Goal: Information Seeking & Learning: Learn about a topic

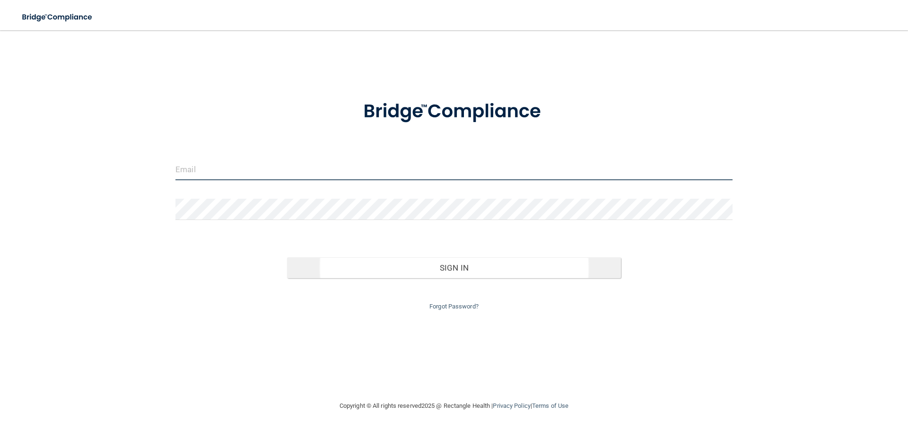
type input "jtisbe@rectanglehealth.com"
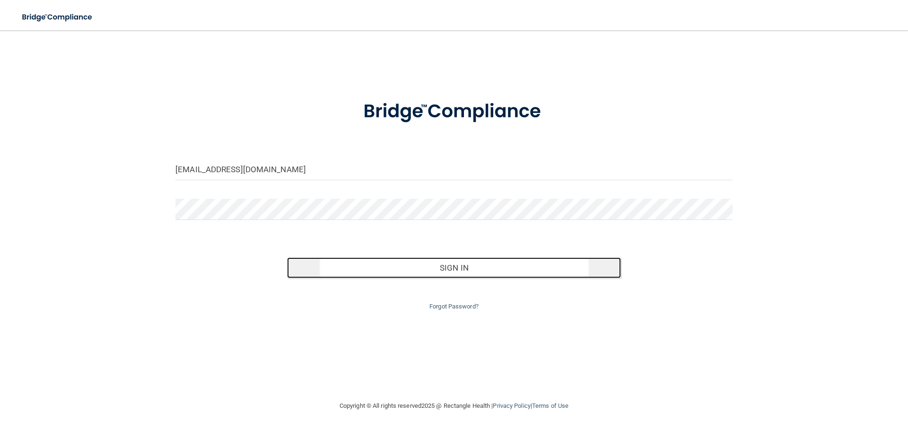
click at [398, 262] on button "Sign In" at bounding box center [454, 267] width 334 height 21
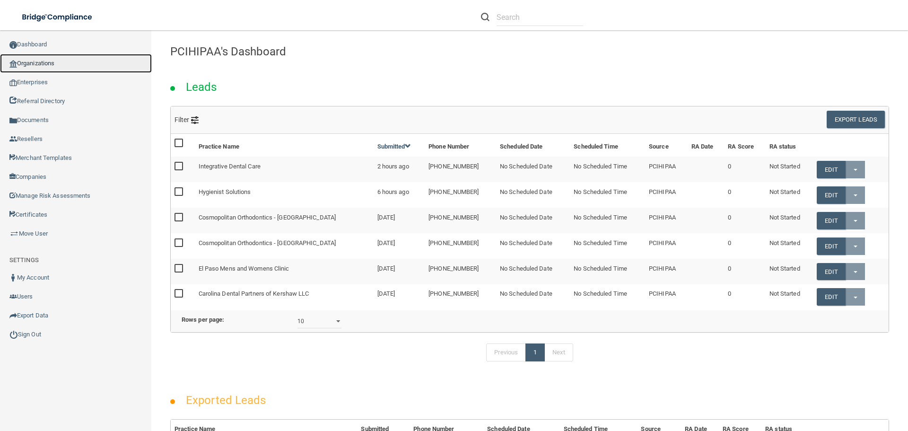
click at [34, 66] on link "Organizations" at bounding box center [76, 63] width 152 height 19
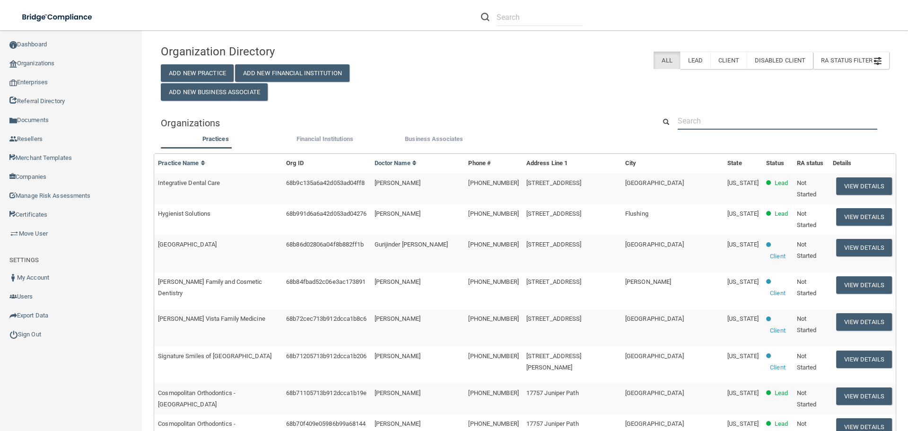
click at [711, 122] on input "text" at bounding box center [778, 121] width 200 height 18
paste input "[PERSON_NAME] DDS PLLC"
type input "[PERSON_NAME] DDS PLLC"
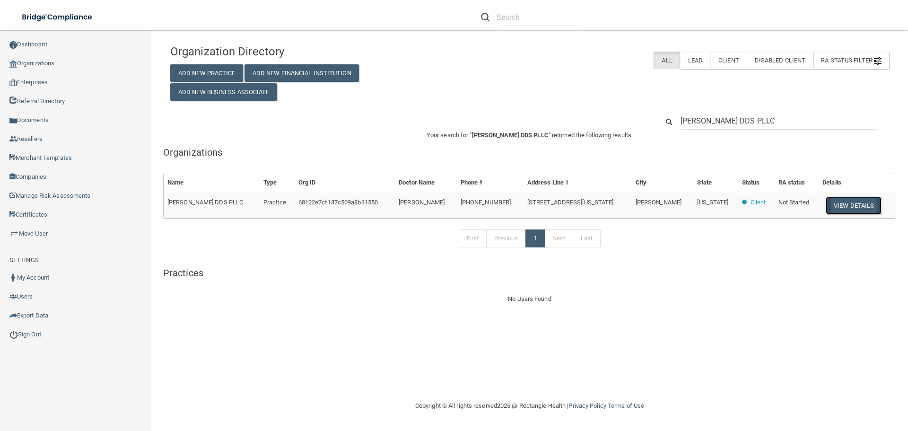
click at [849, 203] on button "View Details" at bounding box center [854, 206] width 56 height 18
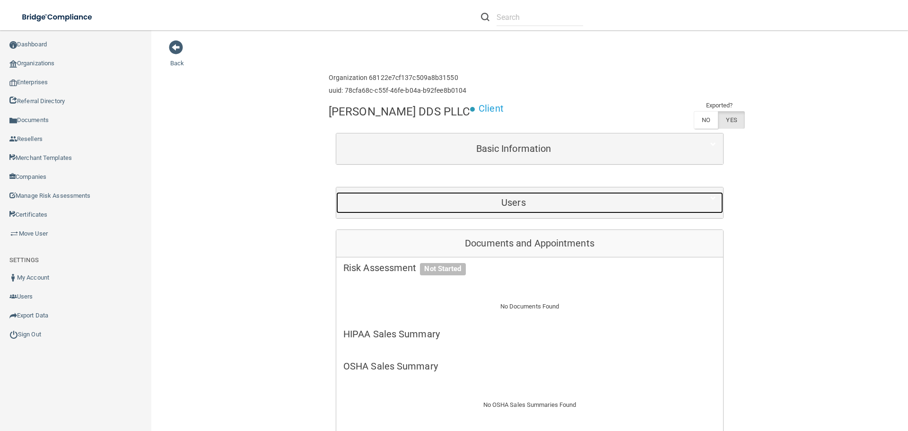
click at [506, 203] on h5 "Users" at bounding box center [513, 202] width 341 height 10
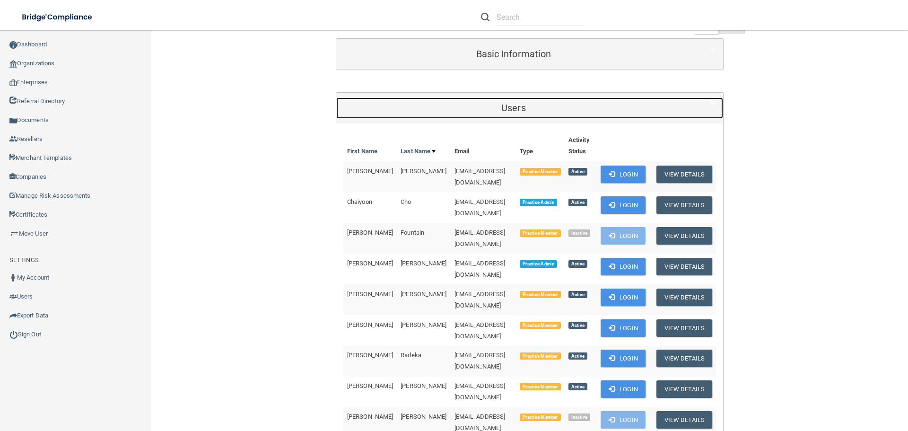
scroll to position [142, 0]
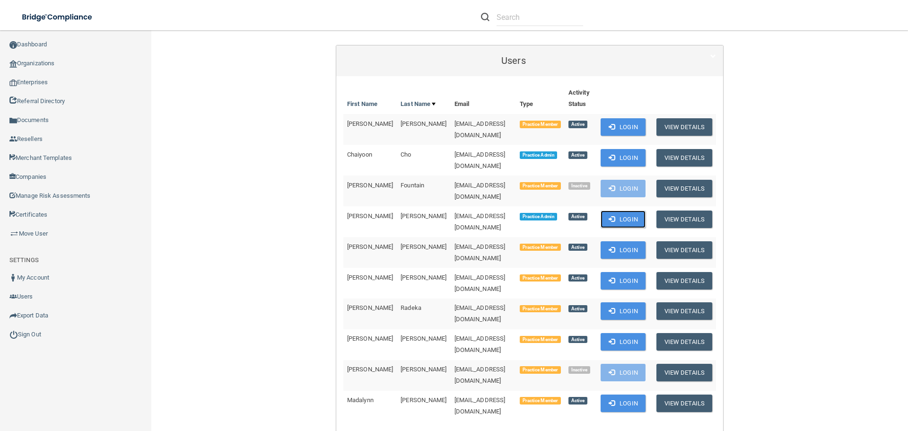
click at [619, 210] on button "Login" at bounding box center [623, 219] width 45 height 18
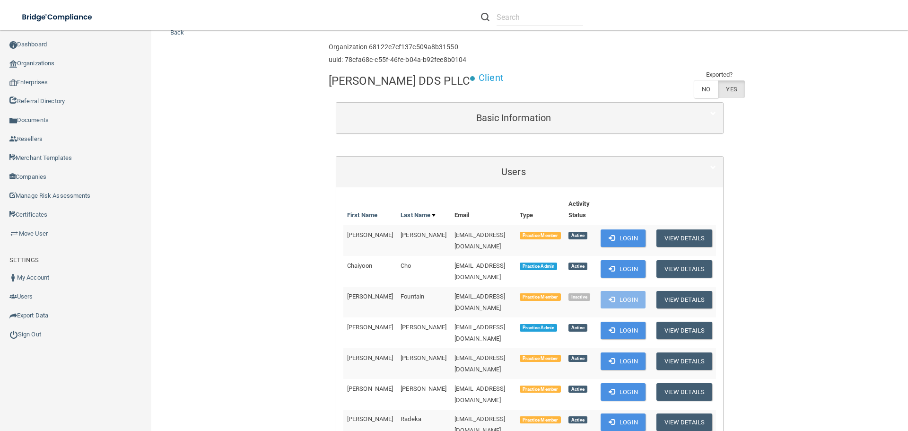
scroll to position [47, 0]
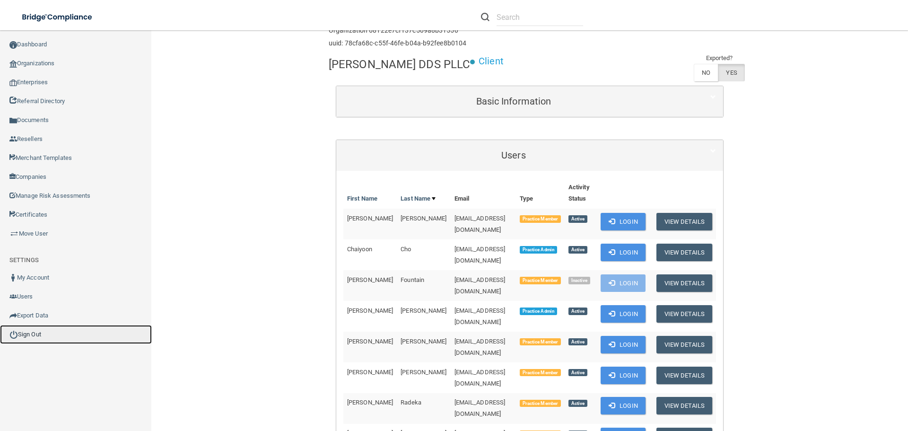
click at [30, 339] on link "Sign Out" at bounding box center [76, 334] width 152 height 19
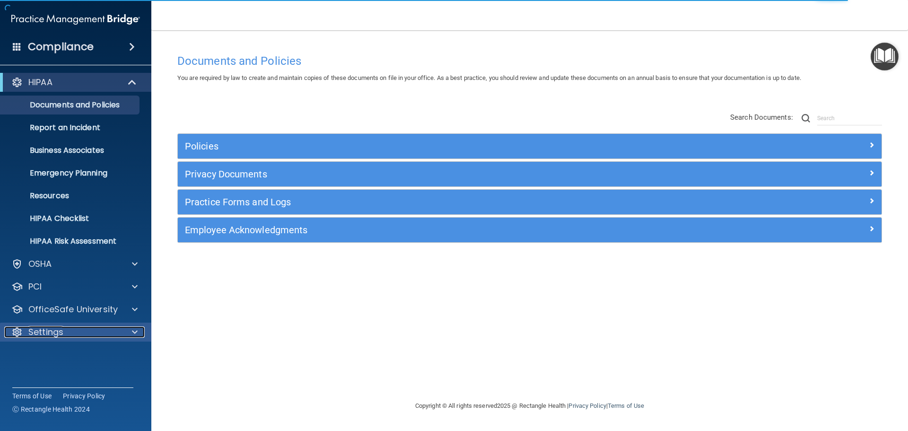
click at [137, 332] on span at bounding box center [135, 331] width 6 height 11
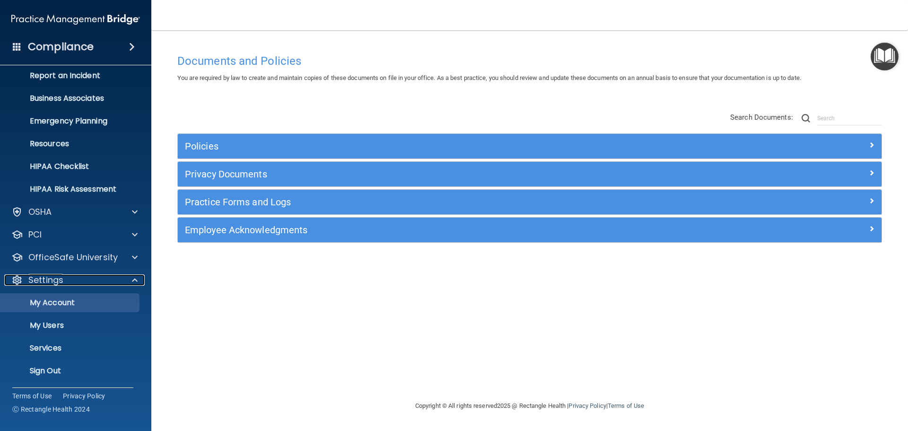
scroll to position [53, 0]
click at [70, 305] on p "My Account" at bounding box center [70, 302] width 129 height 9
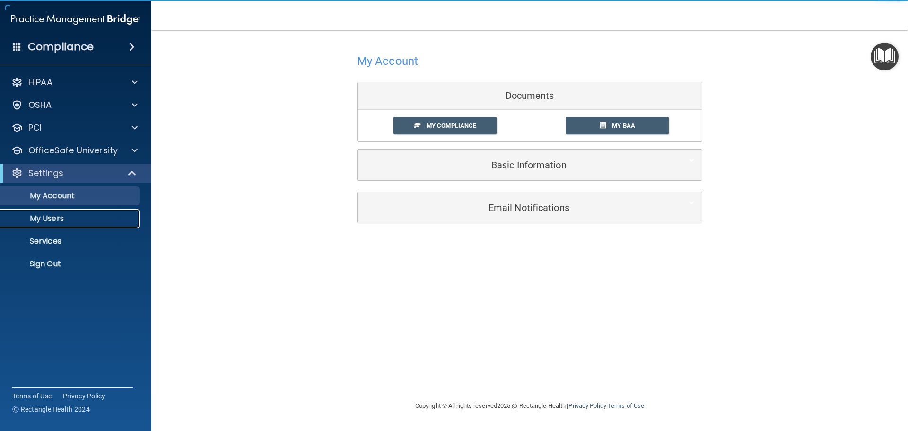
click at [53, 215] on p "My Users" at bounding box center [70, 218] width 129 height 9
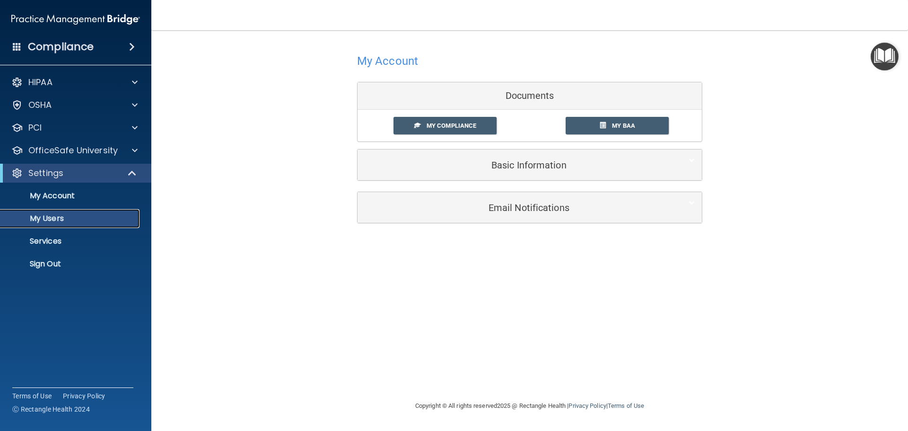
select select "20"
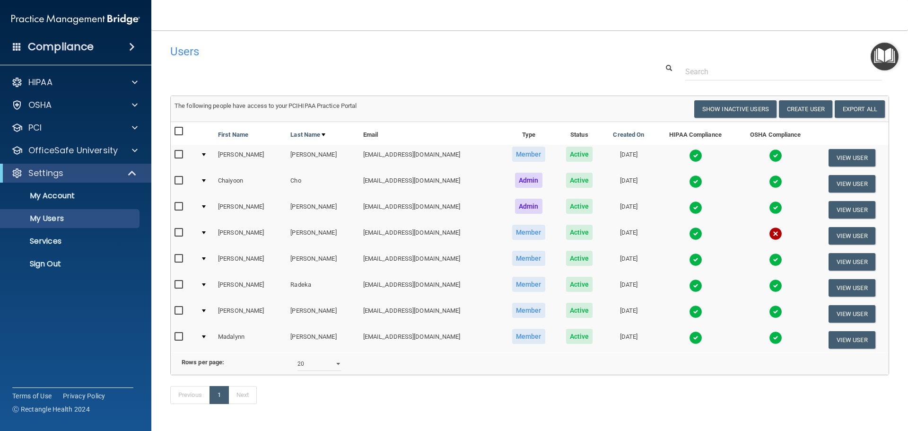
click at [769, 231] on img at bounding box center [775, 233] width 13 height 13
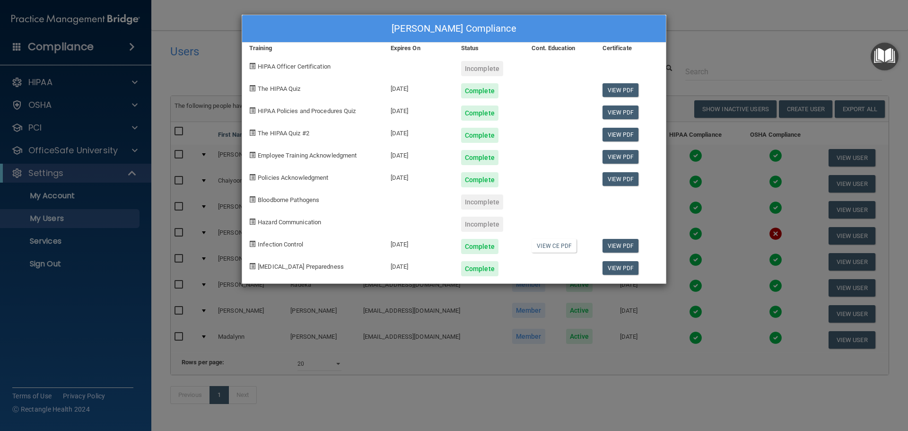
click at [727, 231] on div "Linh Hyunh's Compliance Training Expires On Status Cont. Education Certificate …" at bounding box center [454, 215] width 908 height 431
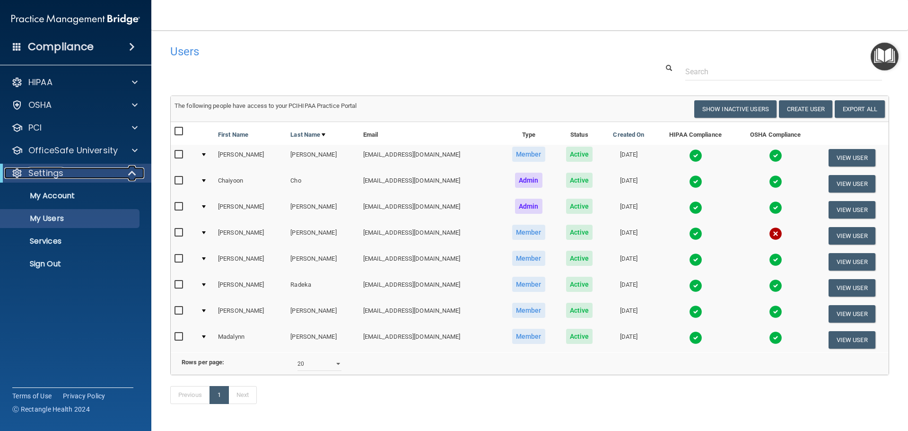
drag, startPoint x: 135, startPoint y: 173, endPoint x: 129, endPoint y: 115, distance: 58.0
click at [135, 173] on span at bounding box center [133, 172] width 8 height 11
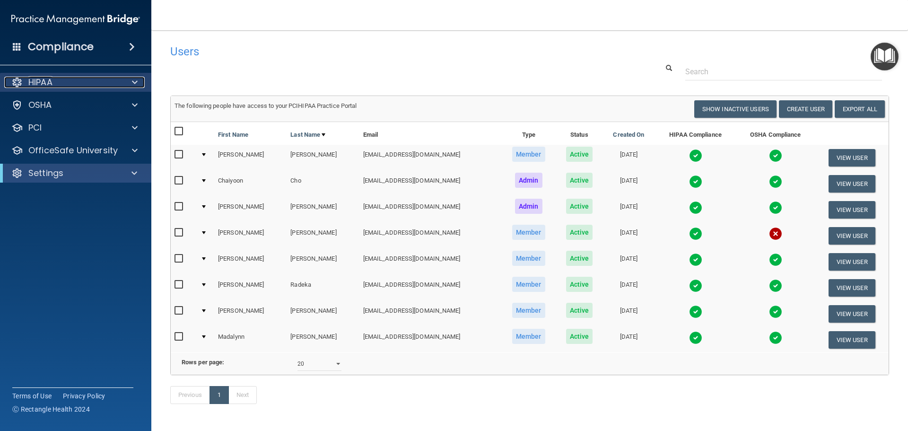
click at [135, 83] on span at bounding box center [135, 82] width 6 height 11
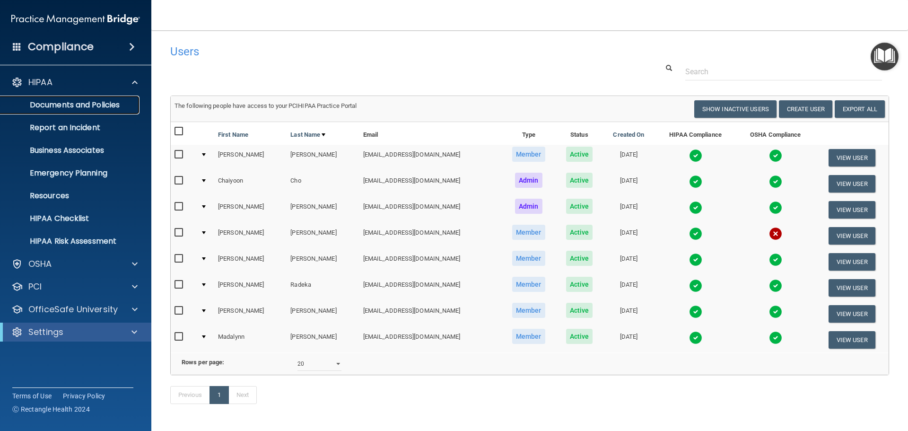
click at [92, 105] on p "Documents and Policies" at bounding box center [70, 104] width 129 height 9
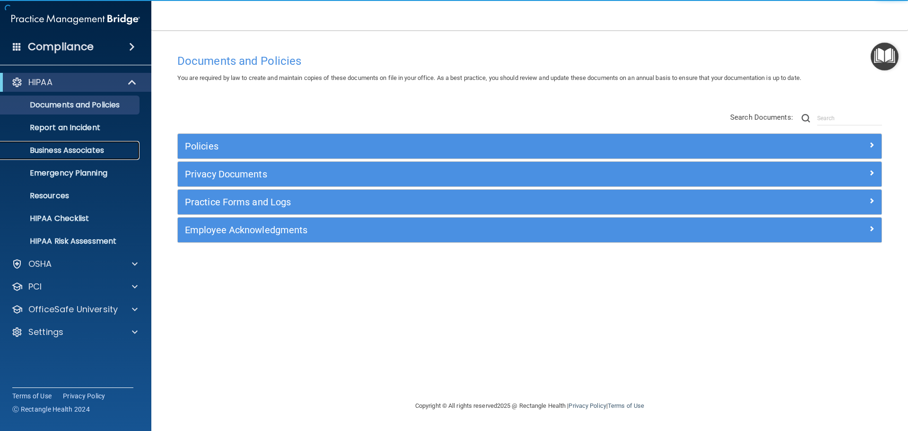
click at [79, 144] on link "Business Associates" at bounding box center [65, 150] width 149 height 19
click at [887, 54] on img "Open Resource Center" at bounding box center [885, 57] width 28 height 28
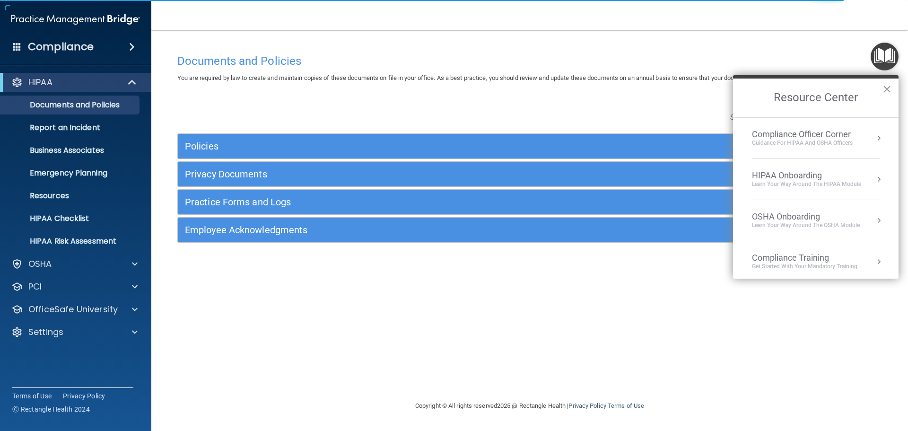
click at [814, 130] on div "Compliance Officer Corner" at bounding box center [802, 134] width 101 height 10
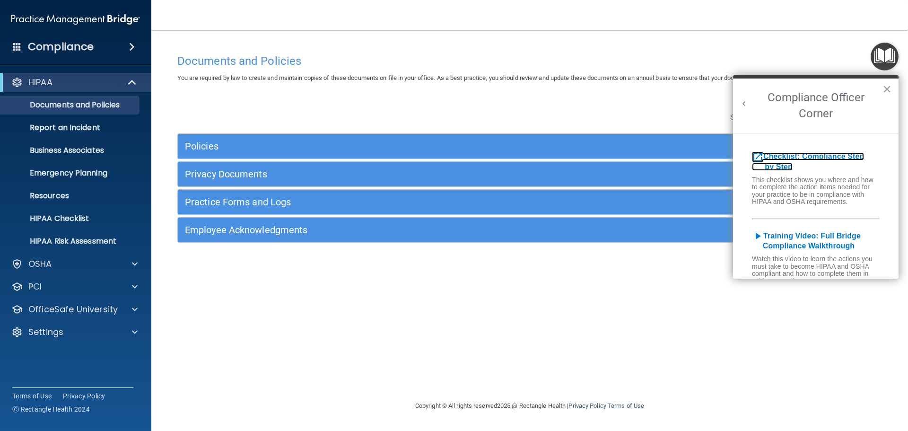
click at [818, 156] on b "Checklist: Compliance Step by Step" at bounding box center [808, 161] width 112 height 18
click at [890, 85] on button "×" at bounding box center [887, 88] width 9 height 15
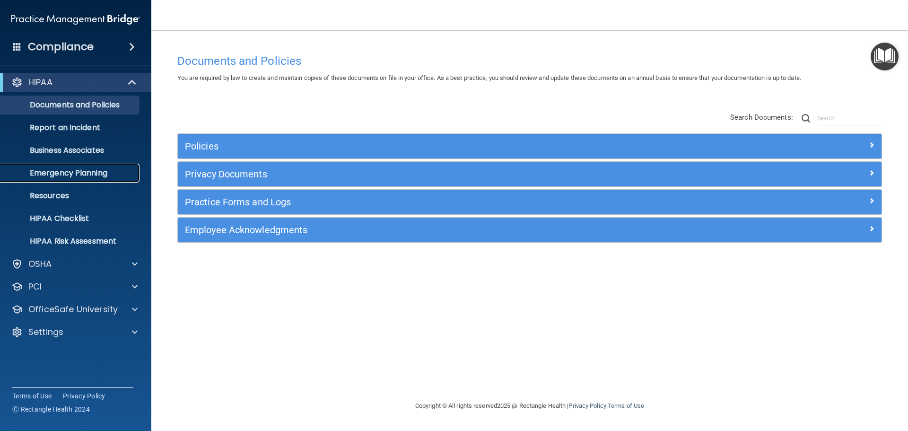
click at [70, 176] on p "Emergency Planning" at bounding box center [70, 172] width 129 height 9
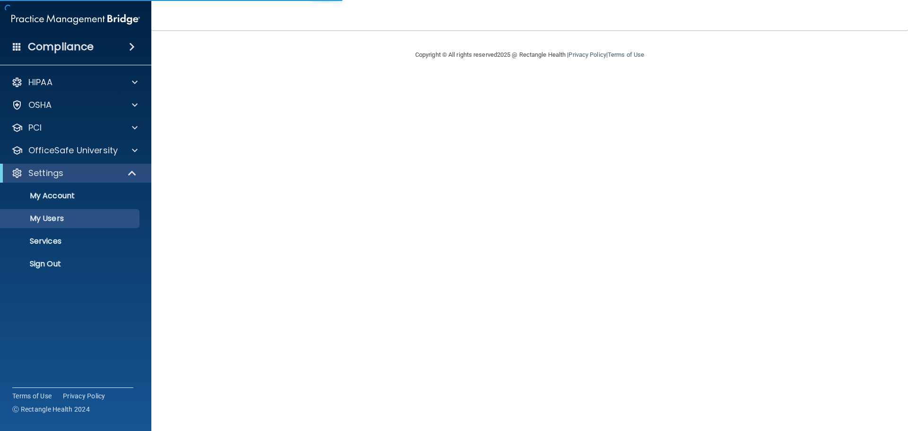
select select "20"
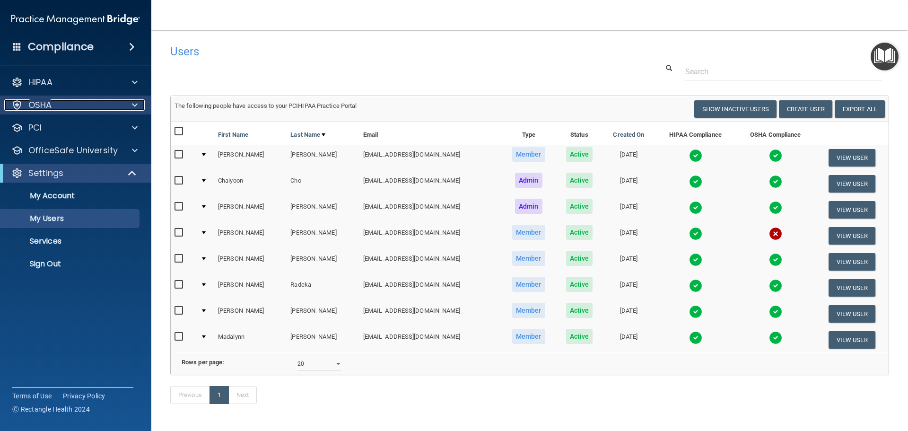
click at [140, 101] on div at bounding box center [134, 104] width 24 height 11
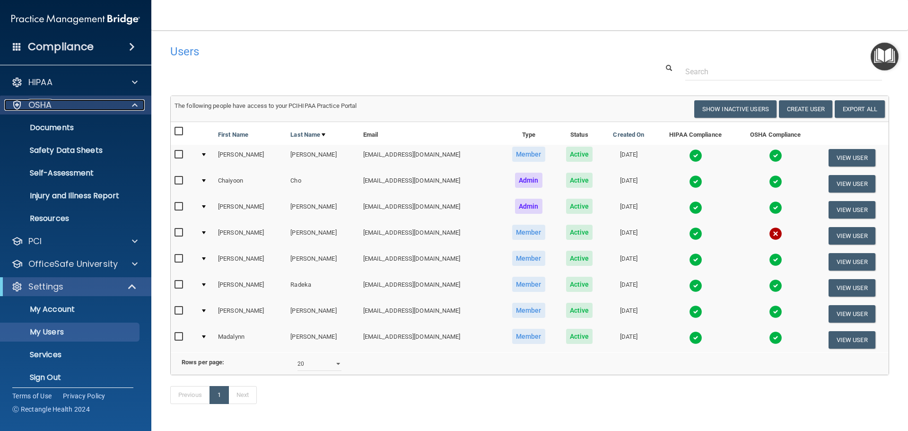
click at [136, 105] on span at bounding box center [135, 104] width 6 height 11
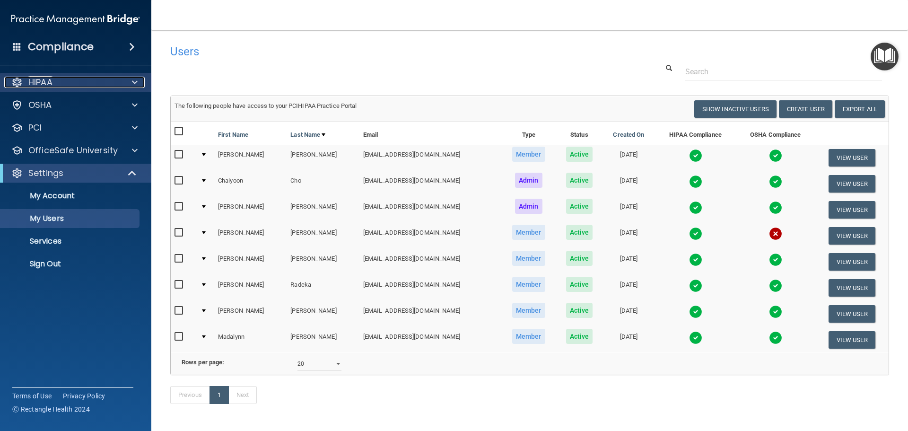
click at [130, 87] on div at bounding box center [134, 82] width 24 height 11
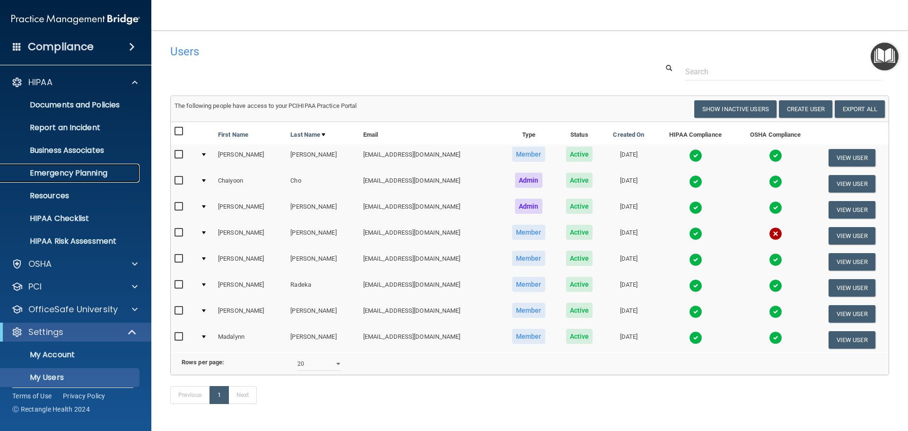
click at [88, 169] on p "Emergency Planning" at bounding box center [70, 172] width 129 height 9
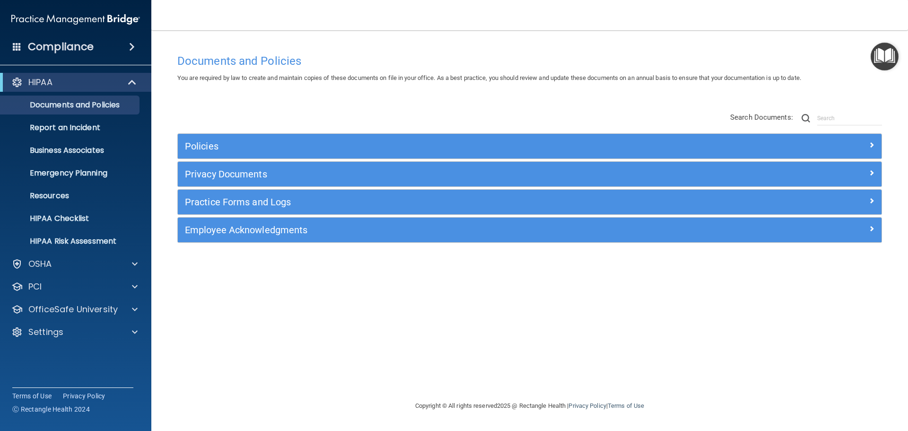
click at [879, 61] on img "Open Resource Center" at bounding box center [885, 57] width 28 height 28
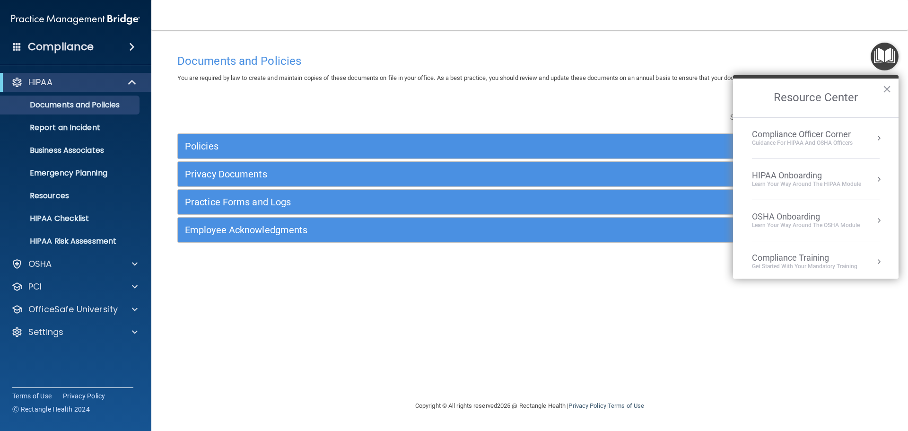
click at [874, 139] on button "Resource Center" at bounding box center [878, 137] width 9 height 9
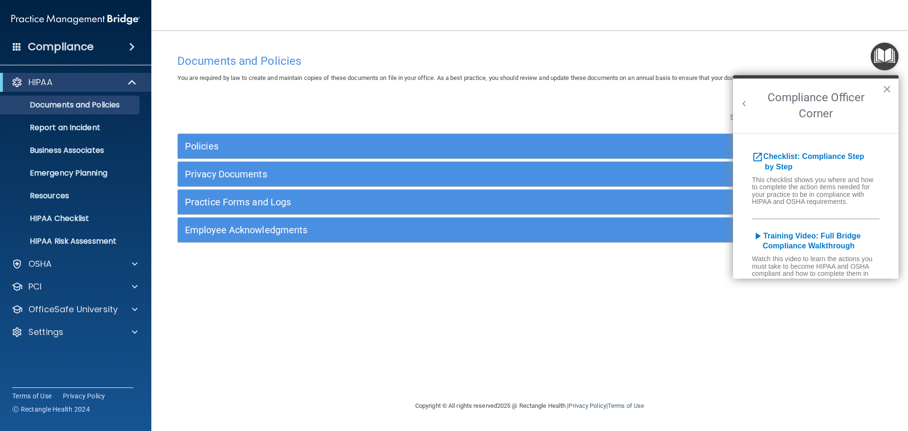
click at [746, 103] on button "Back to Resource Center Home" at bounding box center [744, 103] width 9 height 9
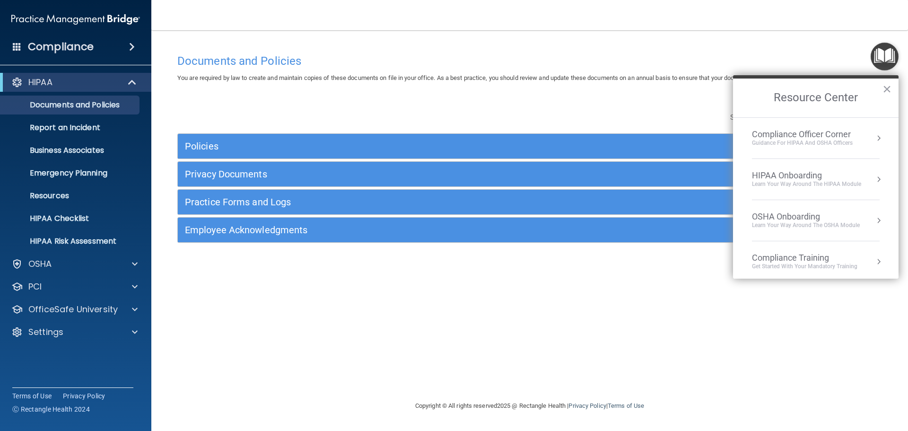
click at [821, 140] on div "Guidance for HIPAA and OSHA Officers" at bounding box center [802, 143] width 101 height 8
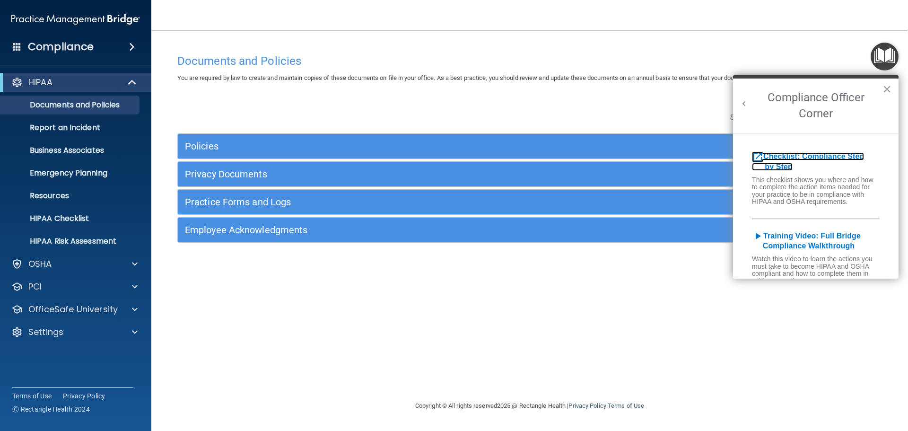
click at [819, 158] on b "Checklist: Compliance Step by Step" at bounding box center [808, 161] width 112 height 18
click at [887, 89] on button "×" at bounding box center [887, 88] width 9 height 15
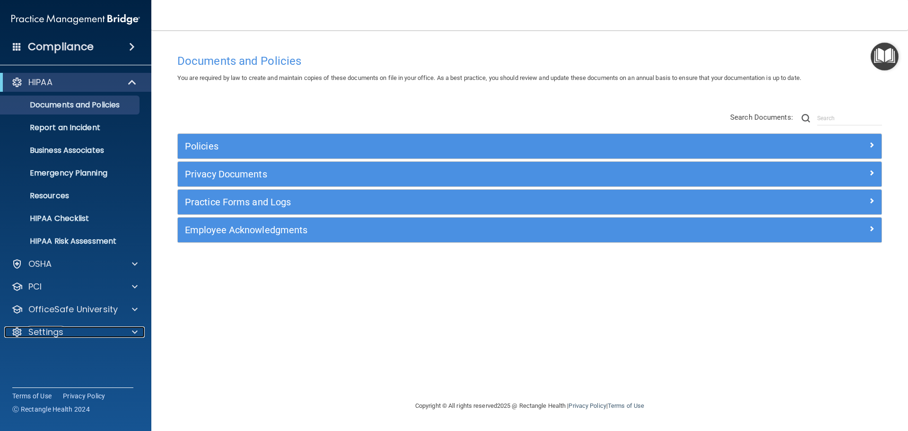
drag, startPoint x: 129, startPoint y: 336, endPoint x: 125, endPoint y: 298, distance: 37.5
click at [129, 336] on div at bounding box center [134, 331] width 24 height 11
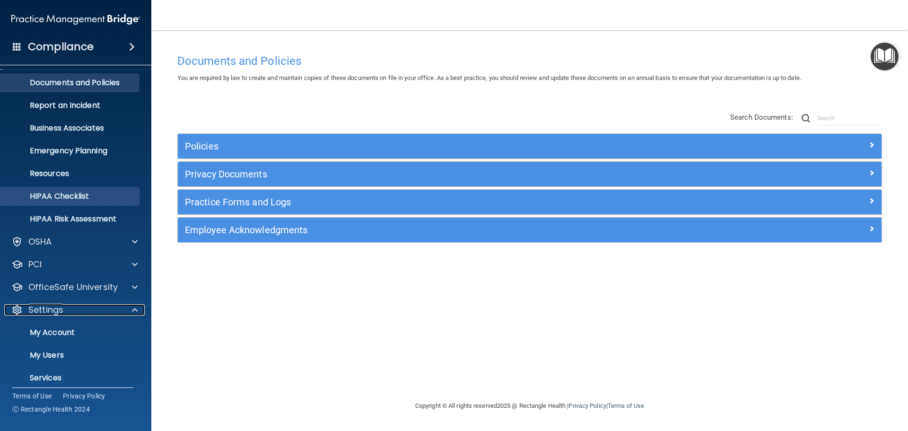
scroll to position [43, 0]
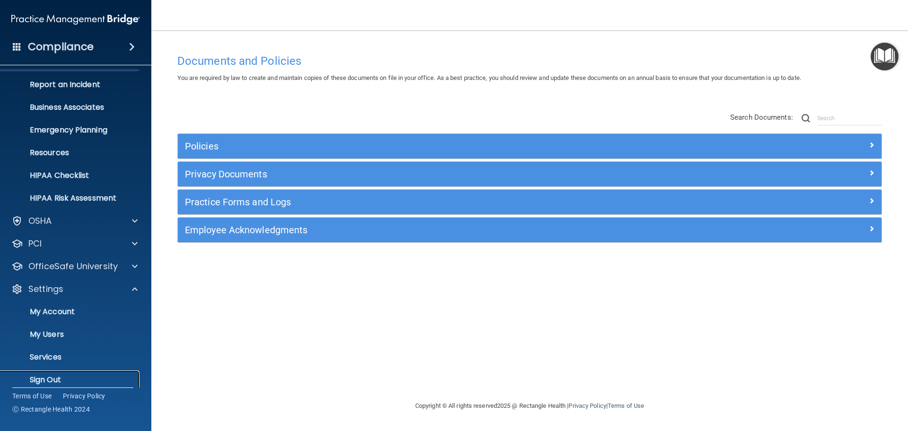
click at [71, 374] on link "Sign Out" at bounding box center [65, 379] width 149 height 19
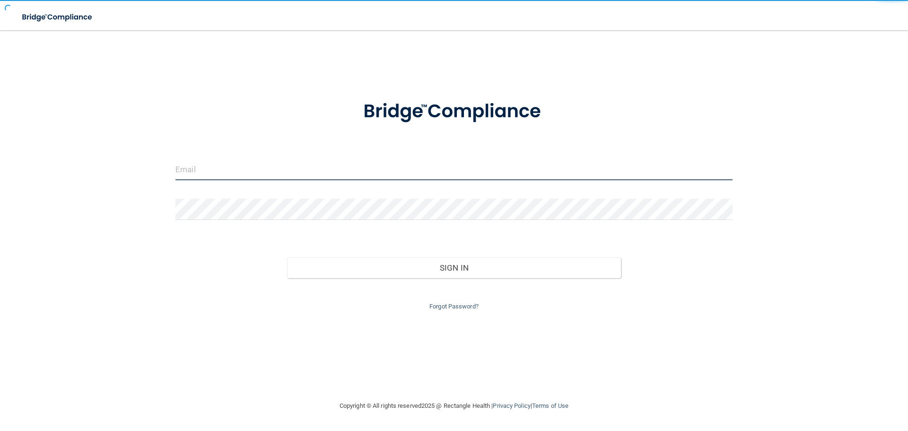
type input "[EMAIL_ADDRESS][DOMAIN_NAME]"
